Goal: Transaction & Acquisition: Purchase product/service

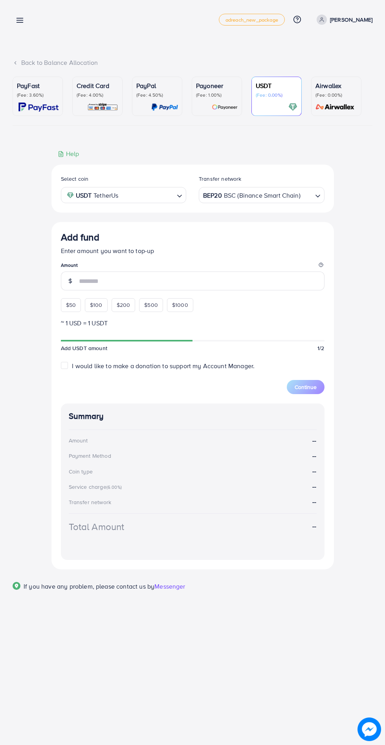
click at [67, 307] on div "Add fund Enter amount you want to top-up Amount $50 $100 $200 $500 $1000" at bounding box center [193, 271] width 264 height 80
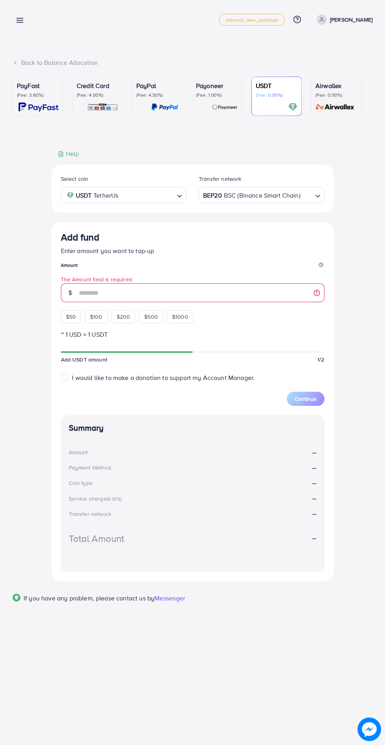
click at [71, 318] on span "$50" at bounding box center [71, 317] width 10 height 8
type input "**"
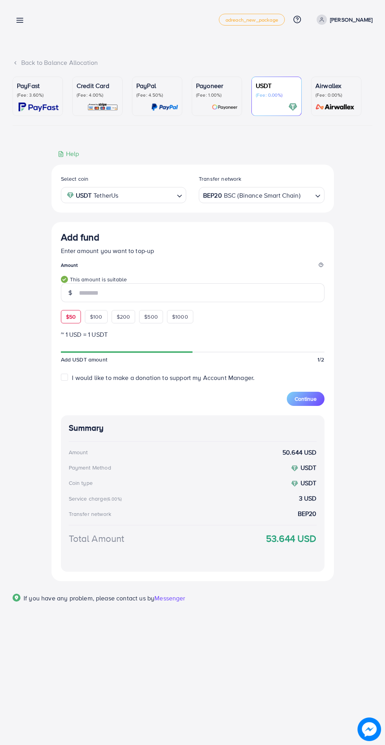
click at [313, 399] on span "Continue" at bounding box center [306, 399] width 22 height 8
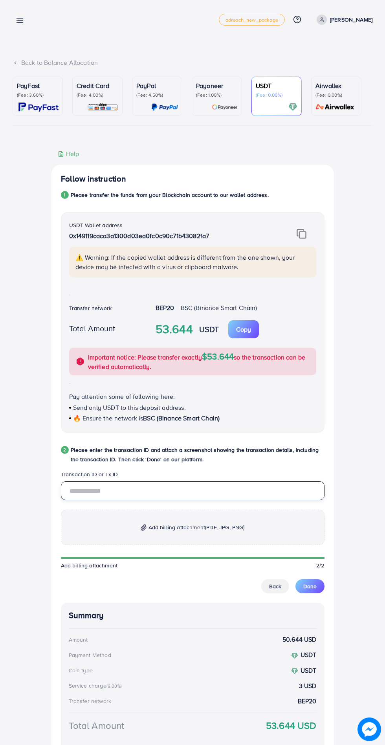
click at [85, 493] on input "text" at bounding box center [193, 490] width 264 height 19
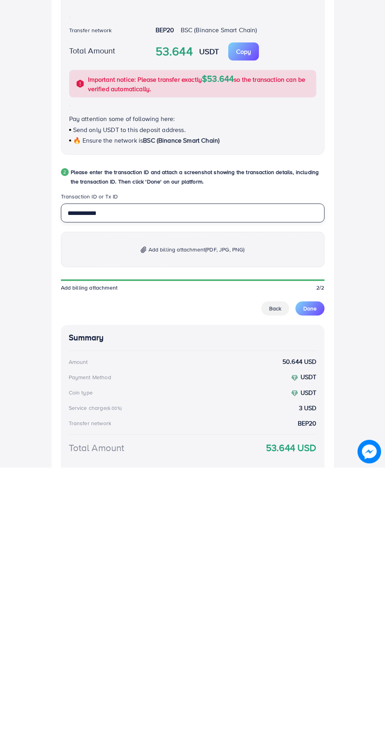
type input "**********"
click at [244, 531] on span "(PDF, JPG, PNG)" at bounding box center [224, 527] width 39 height 8
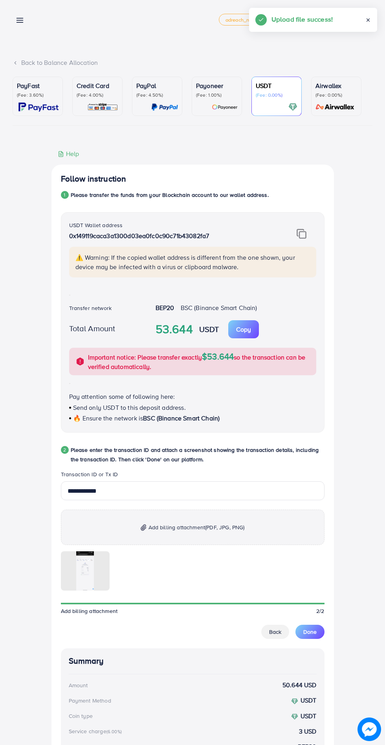
click at [123, 520] on p "Add billing attachment (PDF, JPG, PNG)" at bounding box center [193, 526] width 264 height 35
click at [313, 635] on span "Done" at bounding box center [309, 632] width 13 height 8
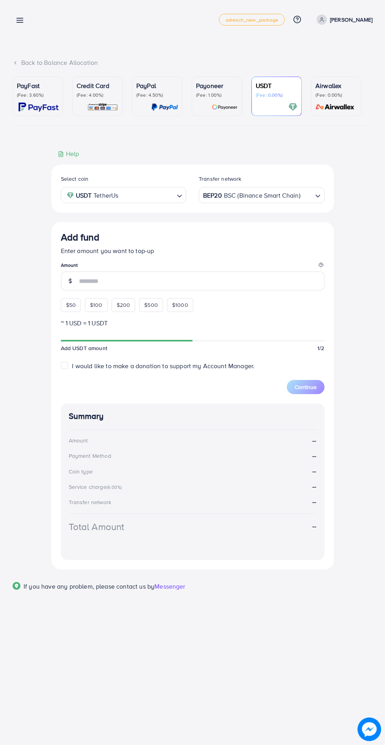
click at [20, 20] on line at bounding box center [20, 20] width 6 height 0
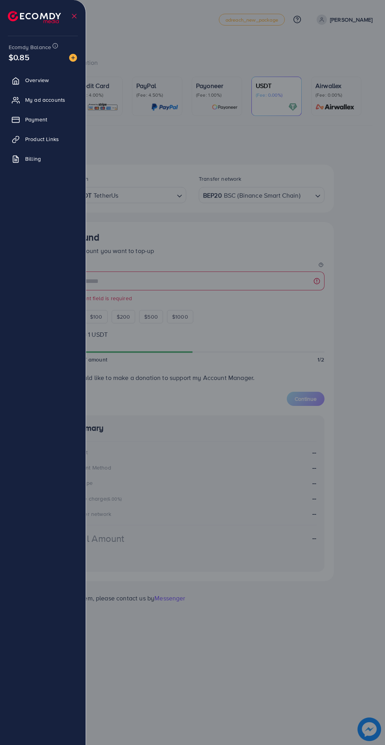
click at [22, 21] on img at bounding box center [34, 17] width 53 height 12
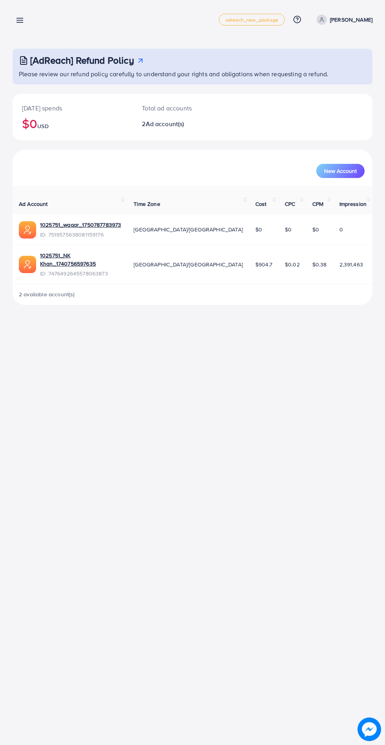
click at [20, 20] on line at bounding box center [20, 20] width 6 height 0
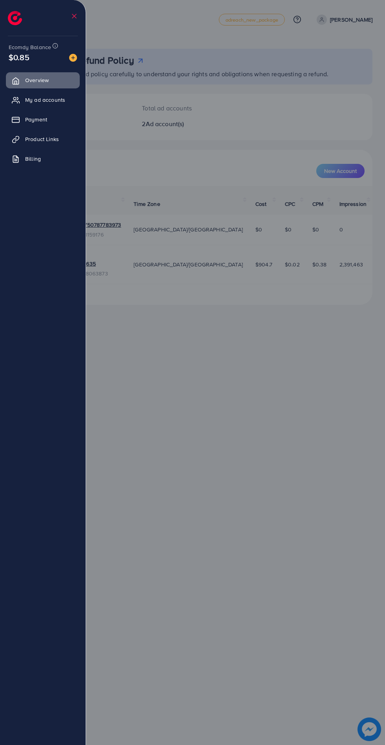
click at [203, 546] on div at bounding box center [192, 447] width 385 height 894
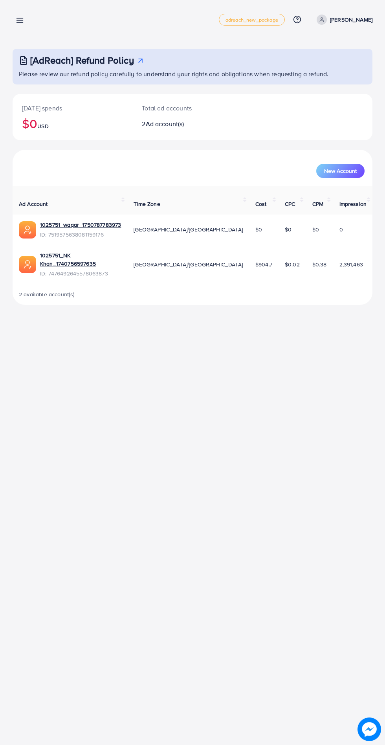
click at [20, 20] on line at bounding box center [20, 20] width 6 height 0
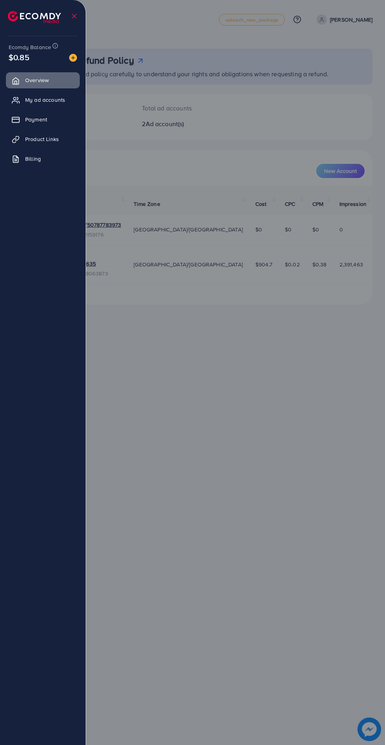
click at [309, 461] on div at bounding box center [192, 447] width 385 height 894
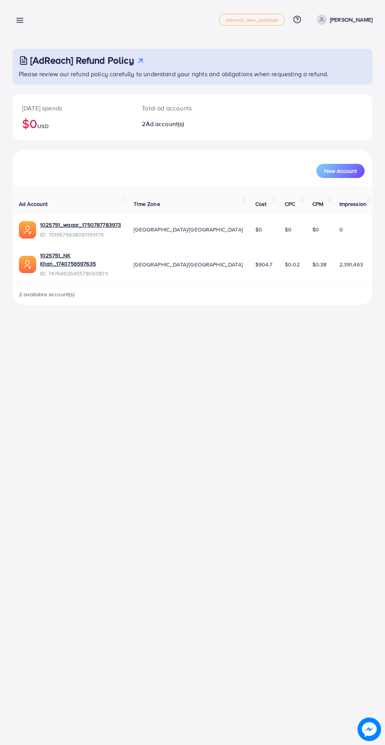
click at [18, 16] on icon at bounding box center [20, 20] width 8 height 8
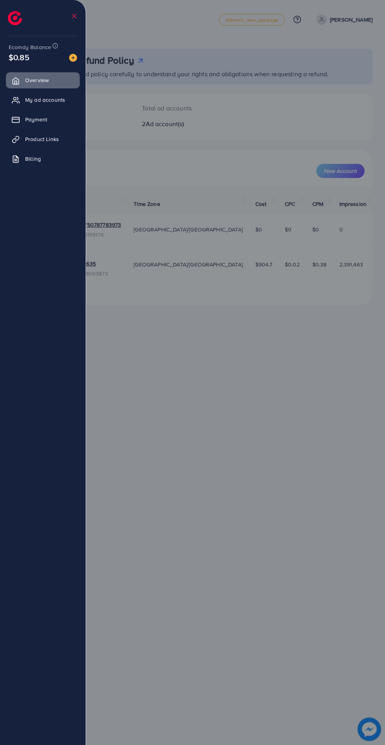
click at [20, 121] on icon at bounding box center [16, 120] width 8 height 8
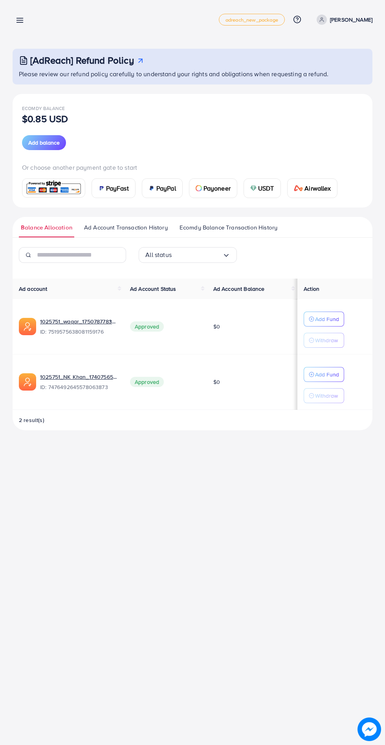
click at [266, 188] on span "USDT" at bounding box center [266, 187] width 16 height 9
